Goal: Find specific page/section: Find specific page/section

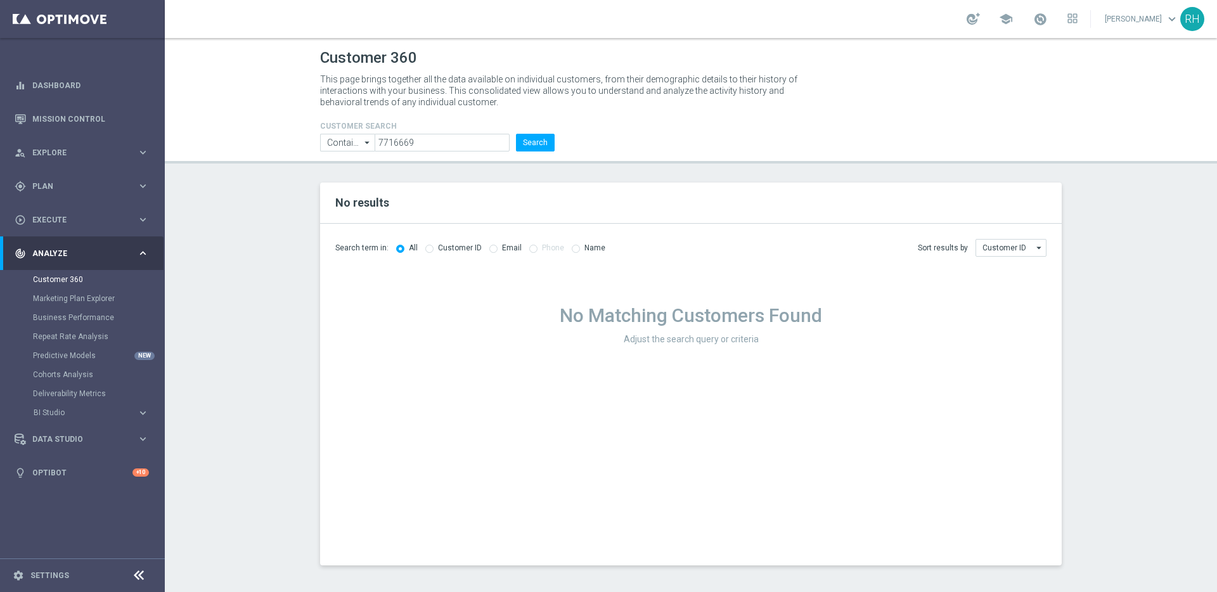
click at [1109, 315] on section "No results Search term in: All Customer ID Email Phone Name Sort results by" at bounding box center [691, 374] width 1053 height 383
click at [1077, 280] on section "No results Search term in: All Customer ID Email Phone Name Sort results by" at bounding box center [691, 374] width 1053 height 383
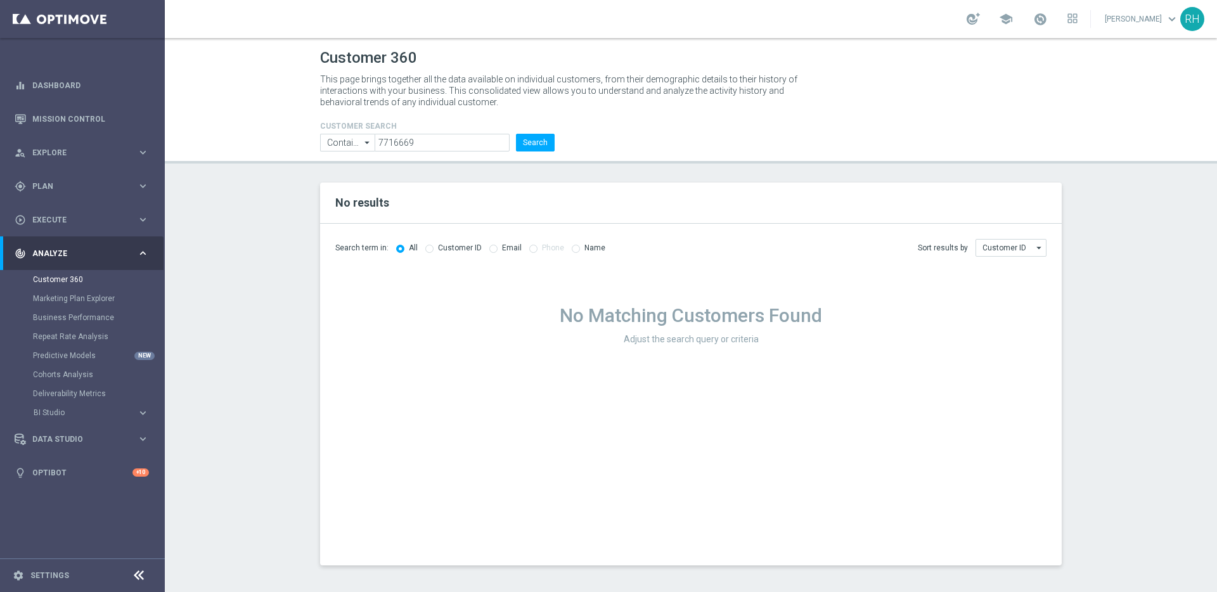
click at [1077, 280] on section "No results Search term in: All Customer ID Email Phone Name Sort results by" at bounding box center [691, 374] width 1053 height 383
click at [112, 120] on link "Mission Control" at bounding box center [90, 119] width 117 height 34
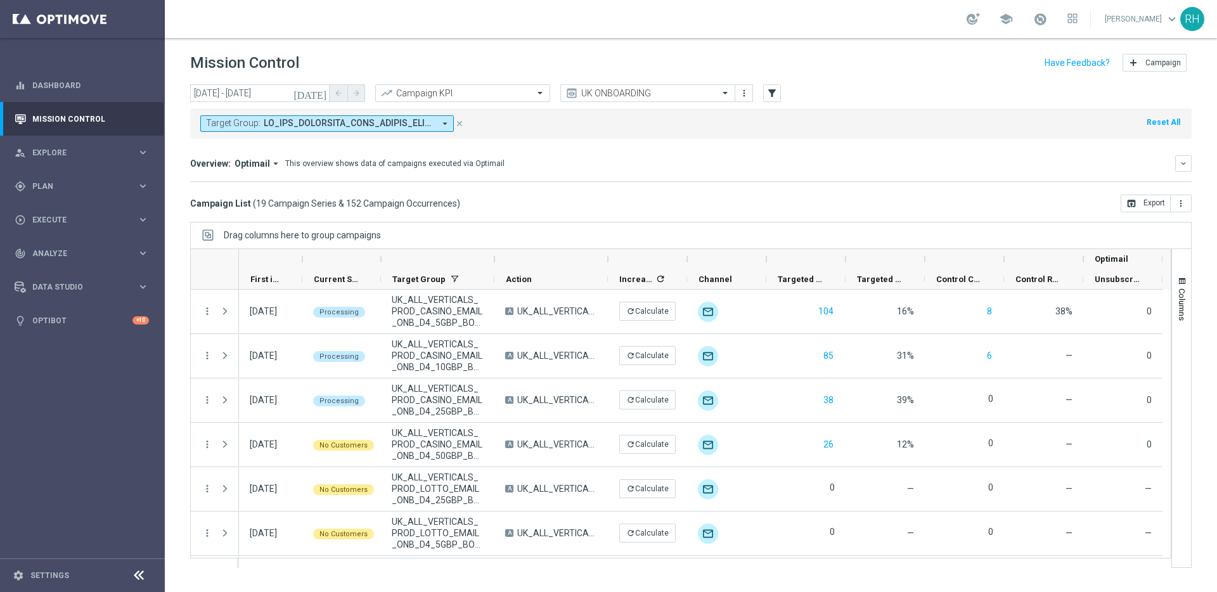
click at [996, 52] on div "Mission Control add Campaign" at bounding box center [691, 63] width 1002 height 25
click at [1005, 115] on div "Target Group: arrow_drop_down close Reset All" at bounding box center [691, 123] width 1002 height 30
click at [954, 78] on header "Mission Control add Campaign" at bounding box center [691, 61] width 1053 height 46
click at [954, 79] on header "Mission Control add Campaign" at bounding box center [691, 61] width 1053 height 46
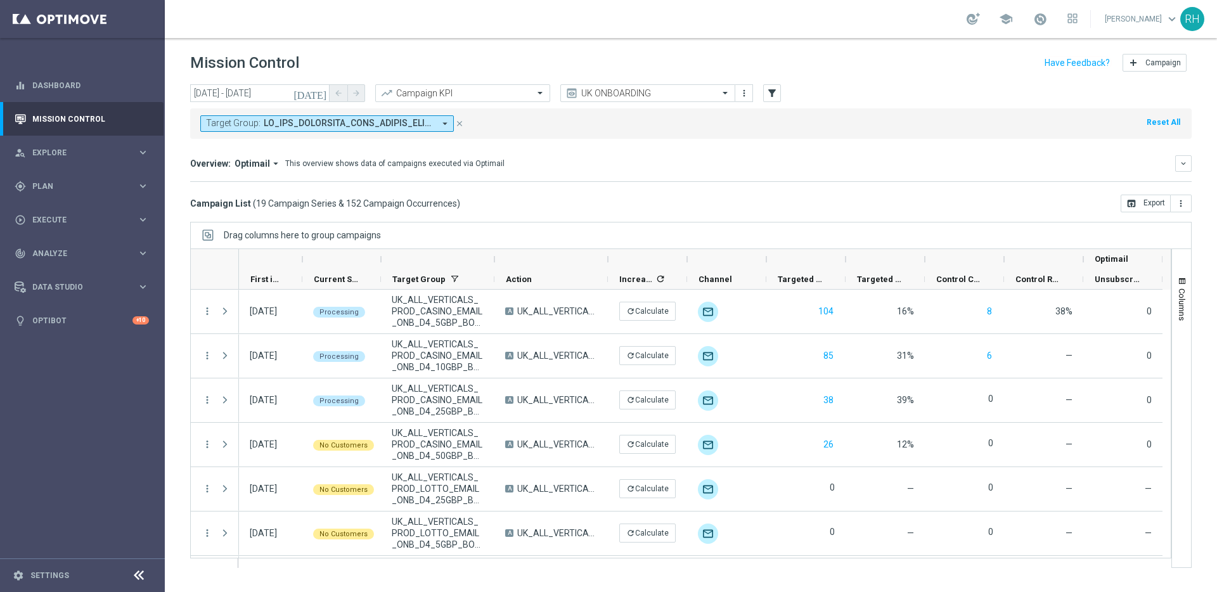
click at [954, 79] on header "Mission Control add Campaign" at bounding box center [691, 61] width 1053 height 46
click at [954, 73] on div "Mission Control add Campaign" at bounding box center [691, 63] width 1002 height 25
click at [951, 77] on header "Mission Control add Campaign" at bounding box center [691, 61] width 1053 height 46
click at [952, 79] on header "Mission Control add Campaign" at bounding box center [691, 61] width 1053 height 46
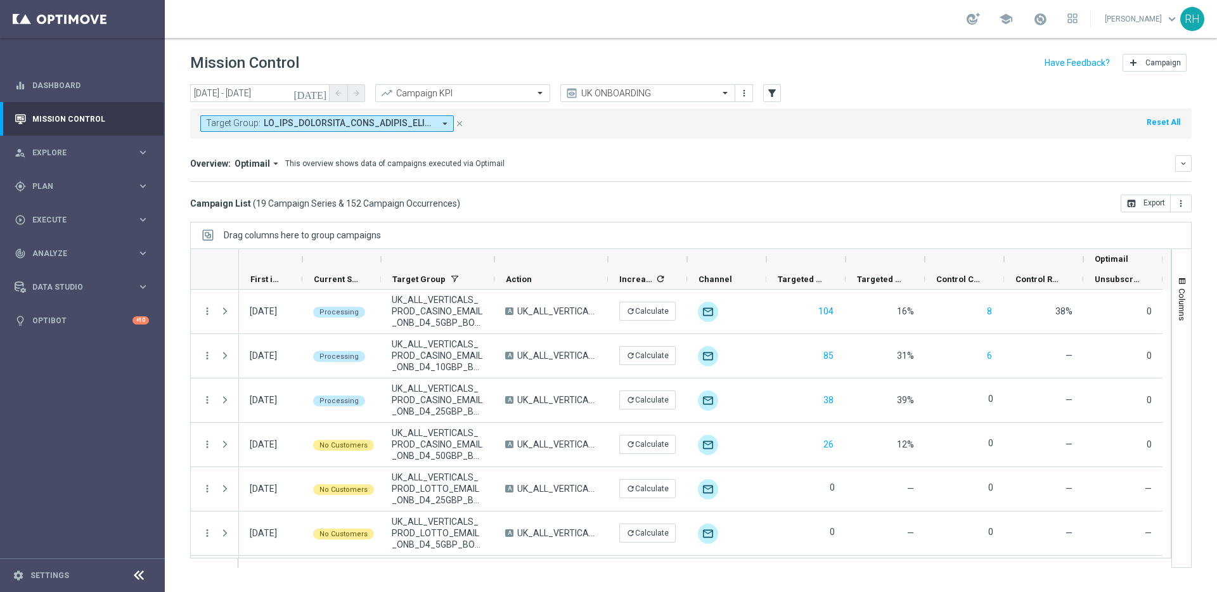
click at [945, 77] on header "Mission Control add Campaign" at bounding box center [691, 61] width 1053 height 46
click at [945, 76] on header "Mission Control add Campaign" at bounding box center [691, 61] width 1053 height 46
click at [940, 75] on div "Mission Control add Campaign" at bounding box center [691, 63] width 1002 height 25
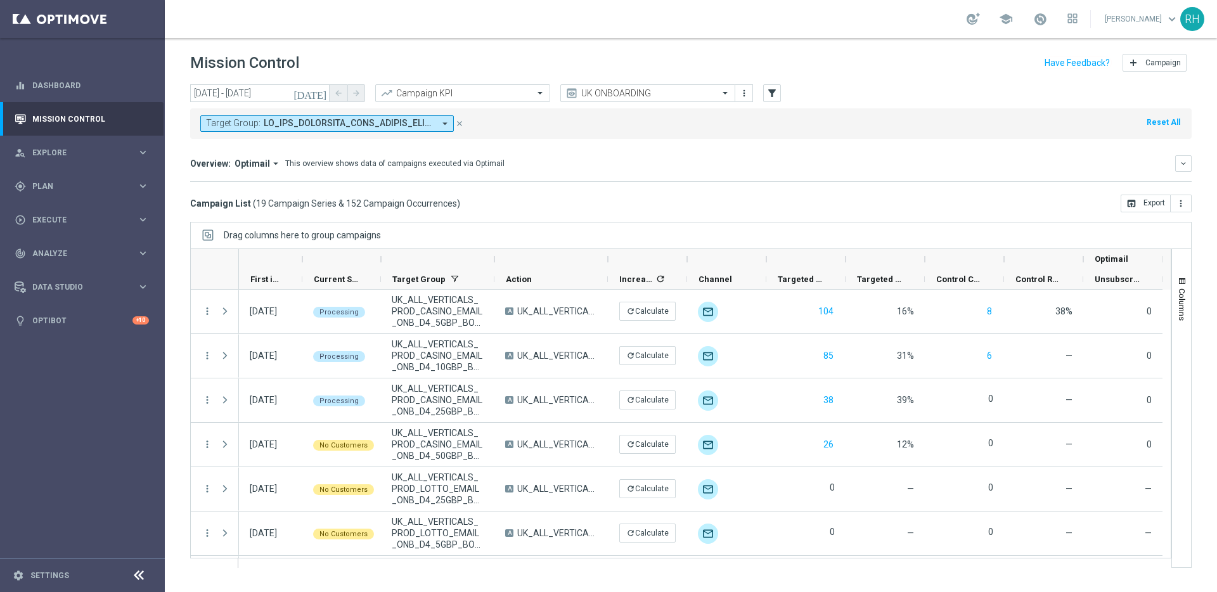
click at [940, 74] on div "Mission Control add Campaign" at bounding box center [691, 63] width 1002 height 25
click at [946, 103] on div "Target Group: arrow_drop_down close Reset All" at bounding box center [691, 121] width 1002 height 36
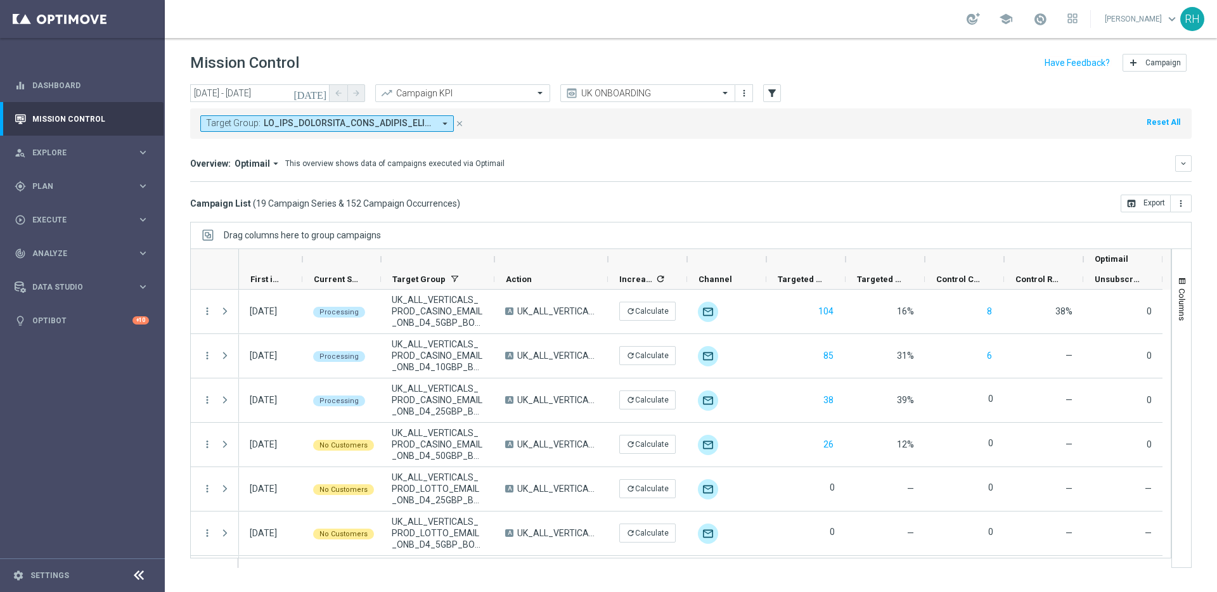
click at [946, 96] on div "[DATE] [DATE] - [DATE] arrow_back arrow_forward Campaign KPI trending_up UK ONB…" at bounding box center [691, 93] width 1002 height 19
click at [946, 95] on div "[DATE] [DATE] - [DATE] arrow_back arrow_forward Campaign KPI trending_up UK ONB…" at bounding box center [691, 93] width 1002 height 19
click at [942, 93] on div "[DATE] [DATE] - [DATE] arrow_back arrow_forward Campaign KPI trending_up UK ONB…" at bounding box center [691, 93] width 1002 height 19
click at [1151, 88] on div "[DATE] [DATE] - [DATE] arrow_back arrow_forward Campaign KPI trending_up UK ONB…" at bounding box center [691, 93] width 1002 height 19
